Goal: Task Accomplishment & Management: Manage account settings

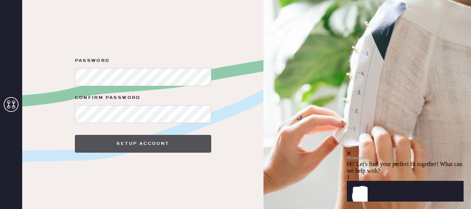
click at [137, 138] on button "Setup Account" at bounding box center [143, 144] width 136 height 18
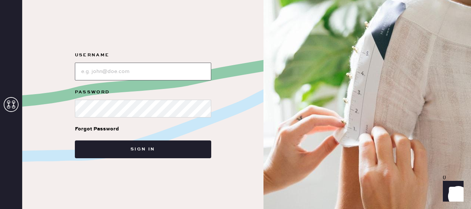
click at [157, 75] on input "loginName" at bounding box center [143, 72] width 136 height 18
type input "[EMAIL_ADDRESS][DOMAIN_NAME]"
click at [136, 124] on div "Forgot Password" at bounding box center [143, 129] width 136 height 23
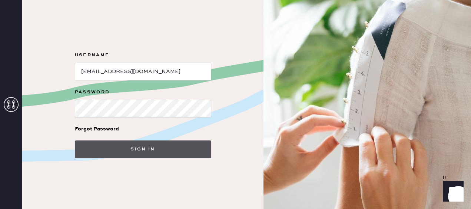
click at [125, 147] on button "Sign in" at bounding box center [143, 150] width 136 height 18
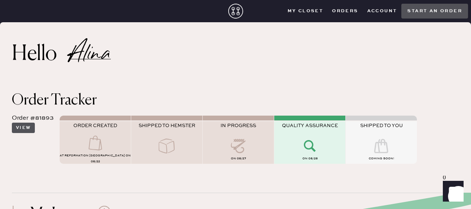
click at [29, 129] on button "View" at bounding box center [23, 128] width 23 height 10
